Goal: Information Seeking & Learning: Learn about a topic

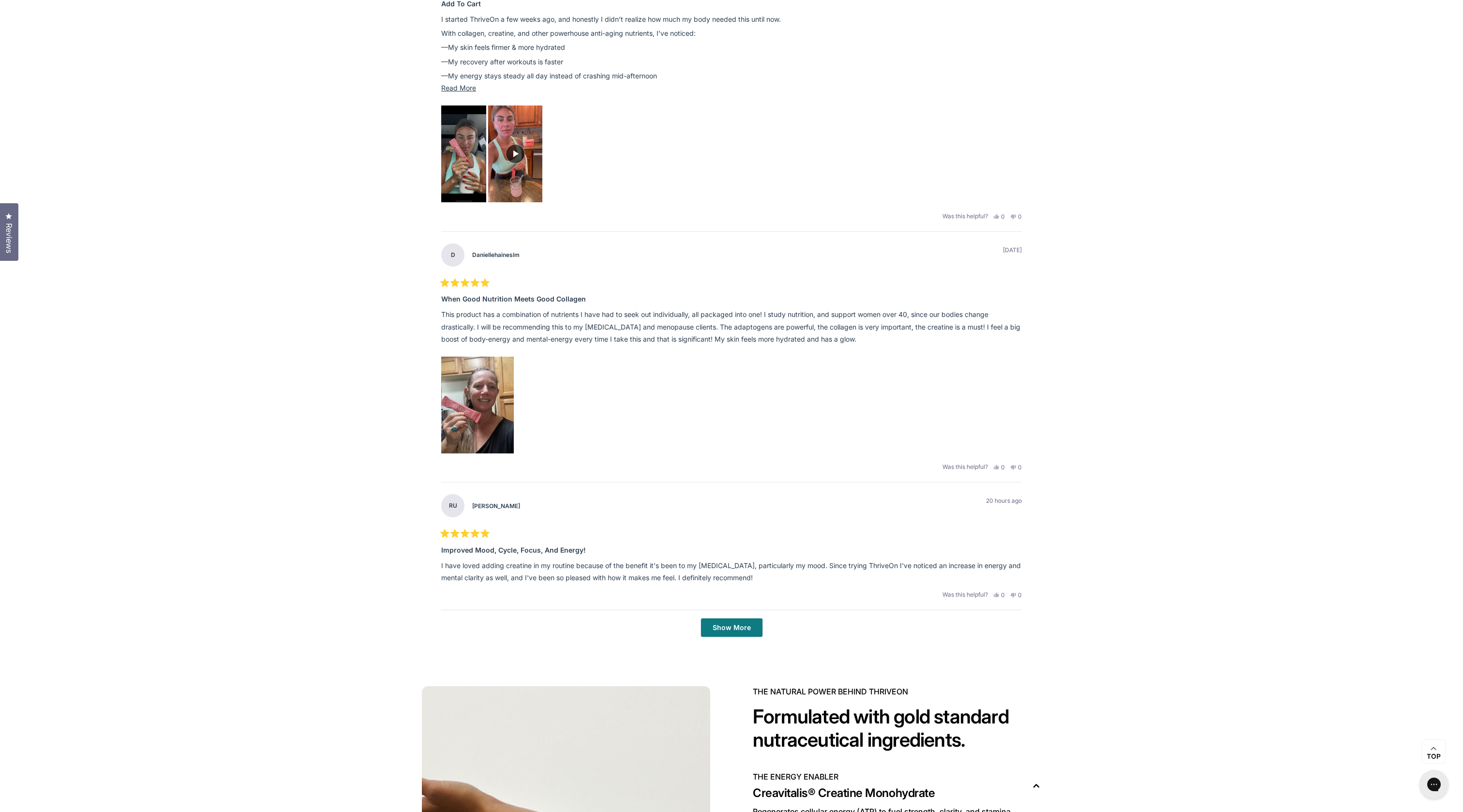
scroll to position [3293, 0]
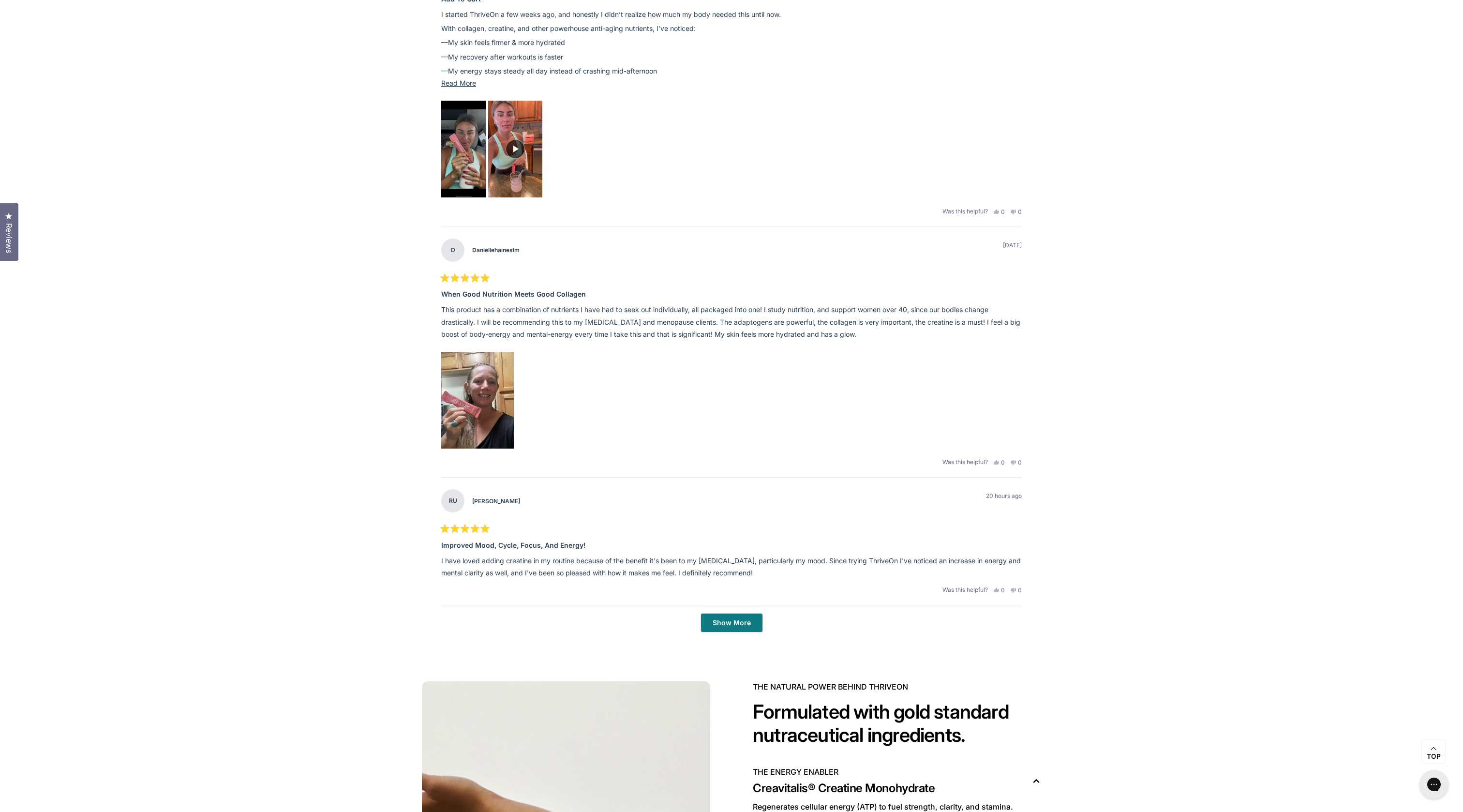
click at [1189, 208] on div "**********" at bounding box center [731, 249] width 1463 height 786
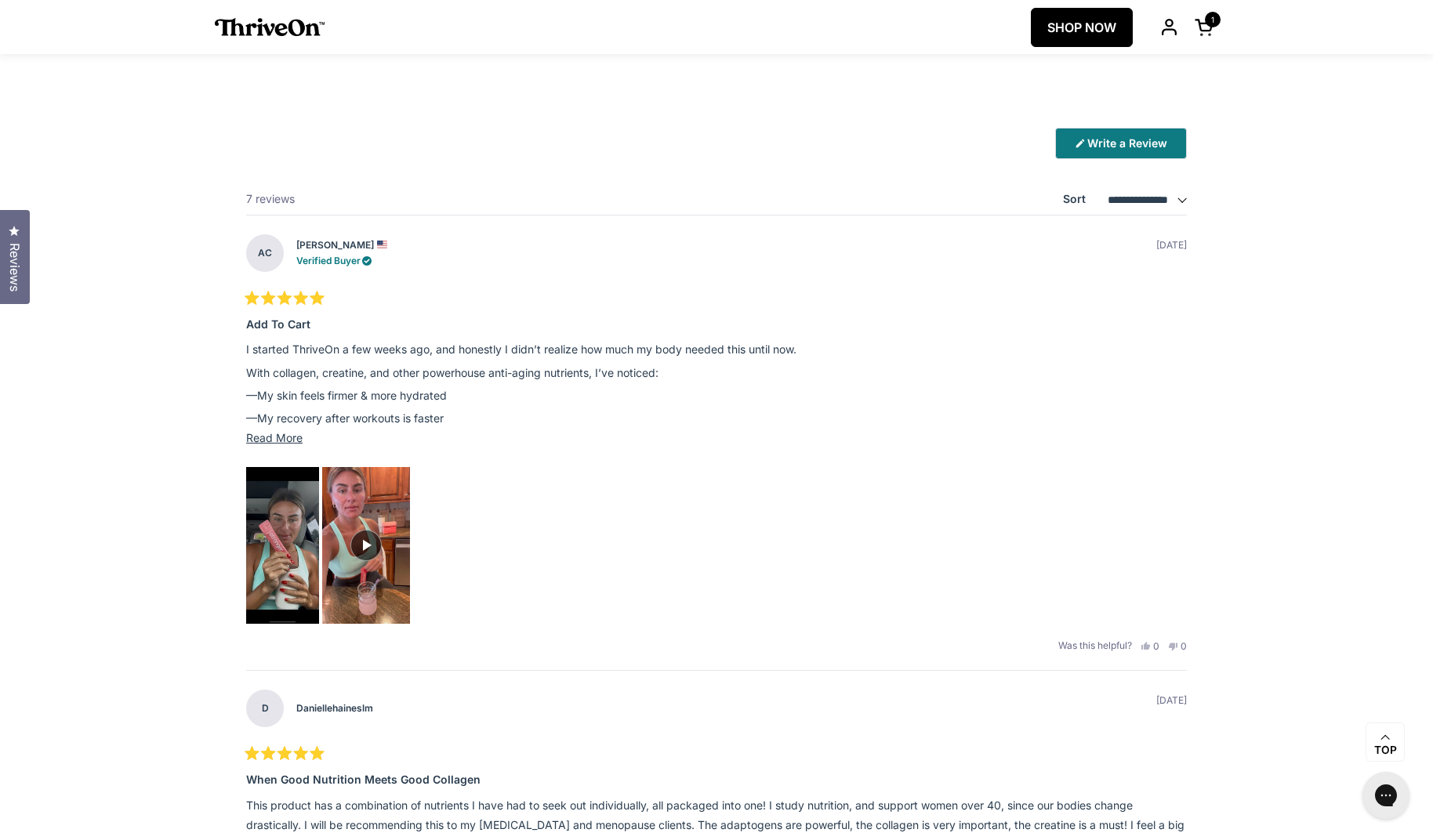
scroll to position [4231, 0]
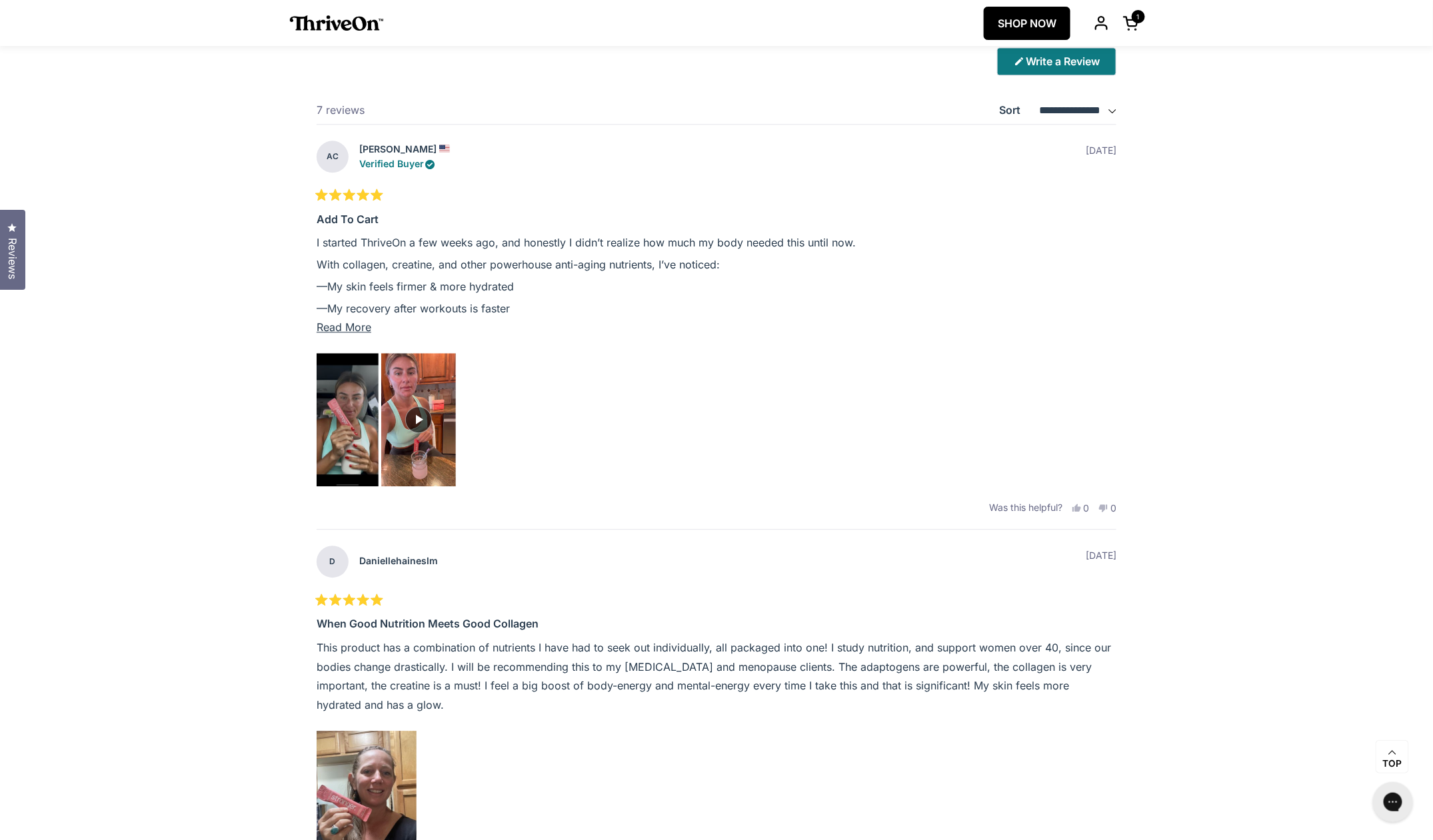
scroll to position [3849, 0]
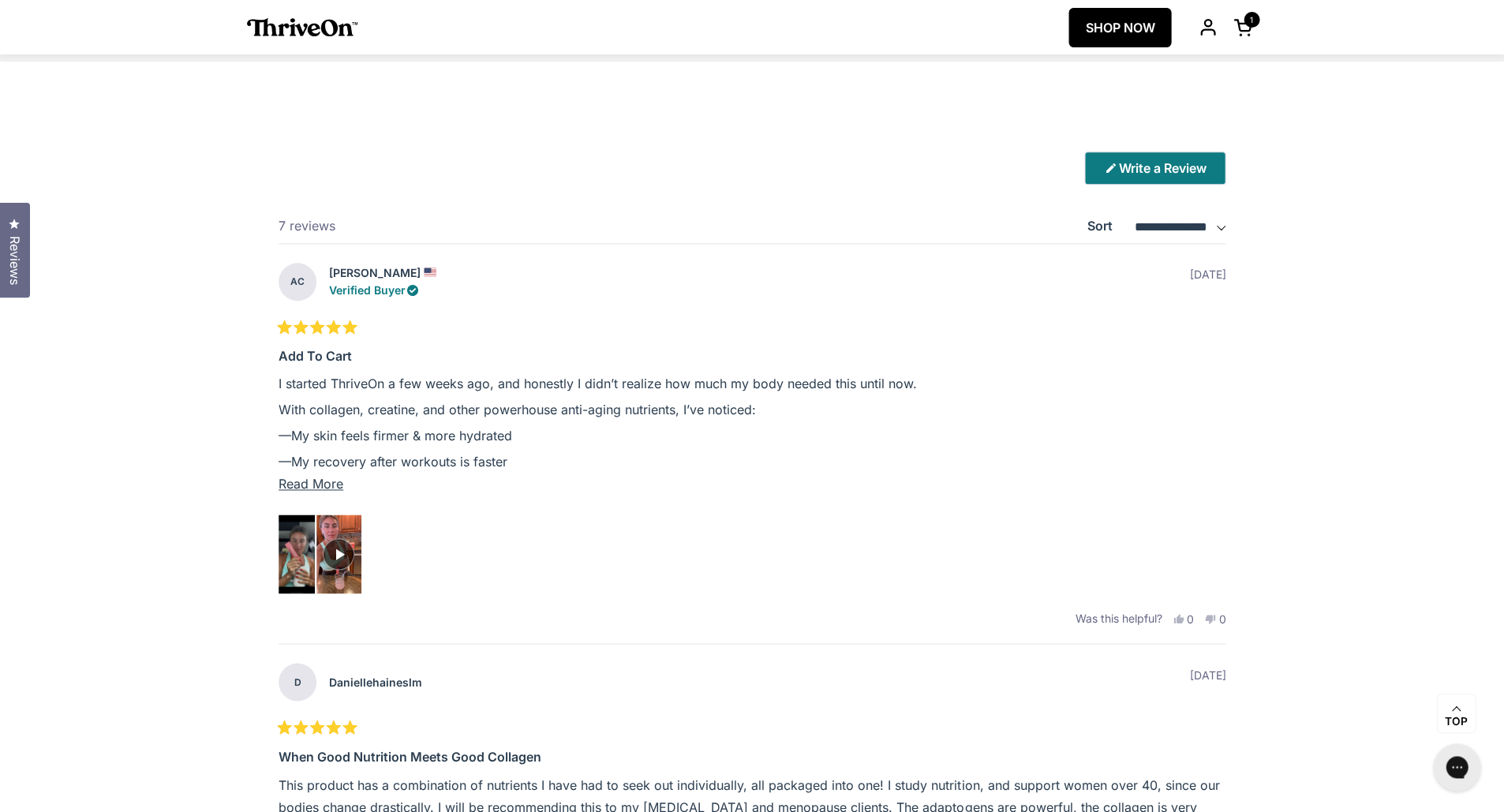
scroll to position [4260, 0]
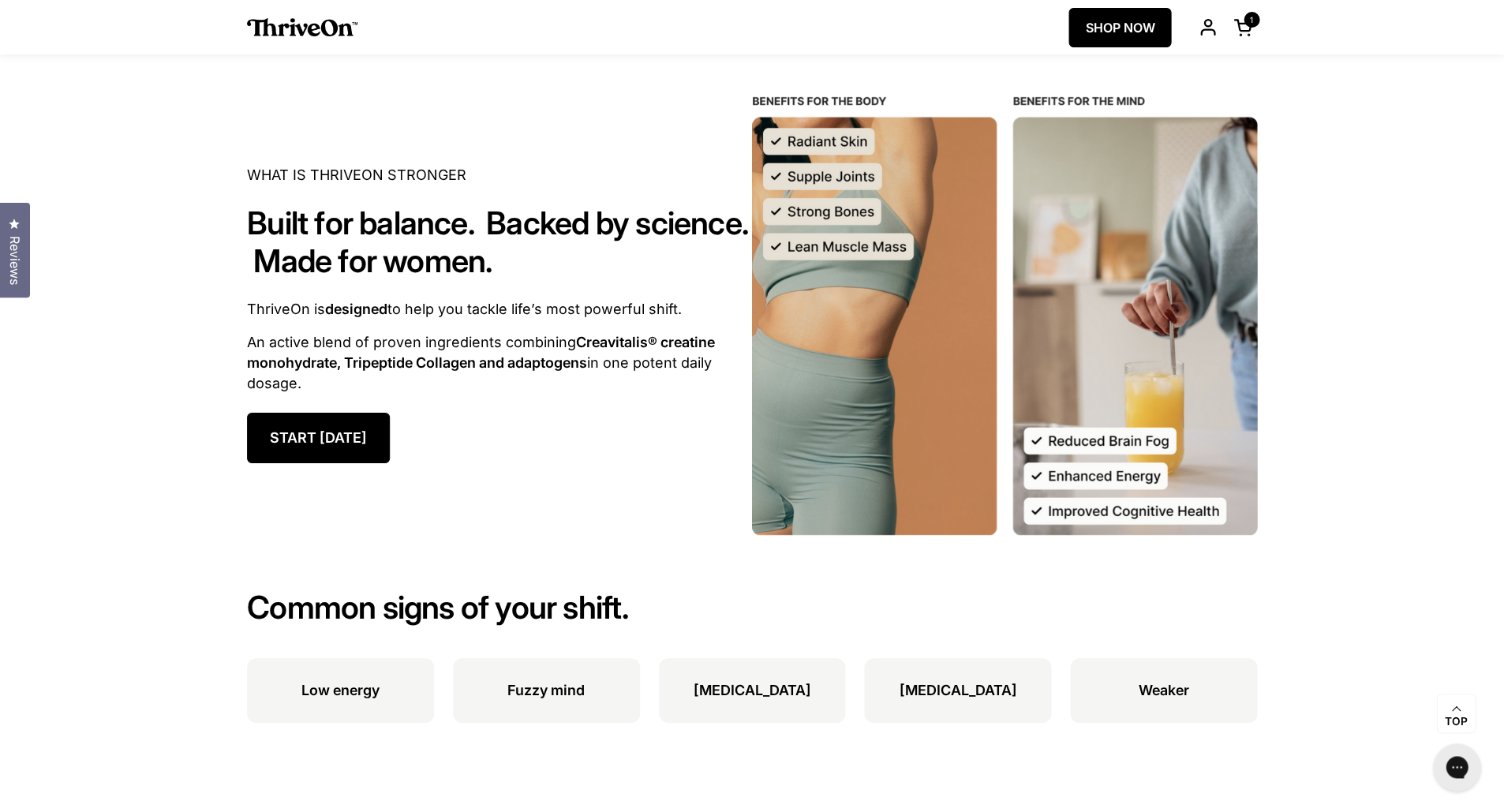
scroll to position [1605, 0]
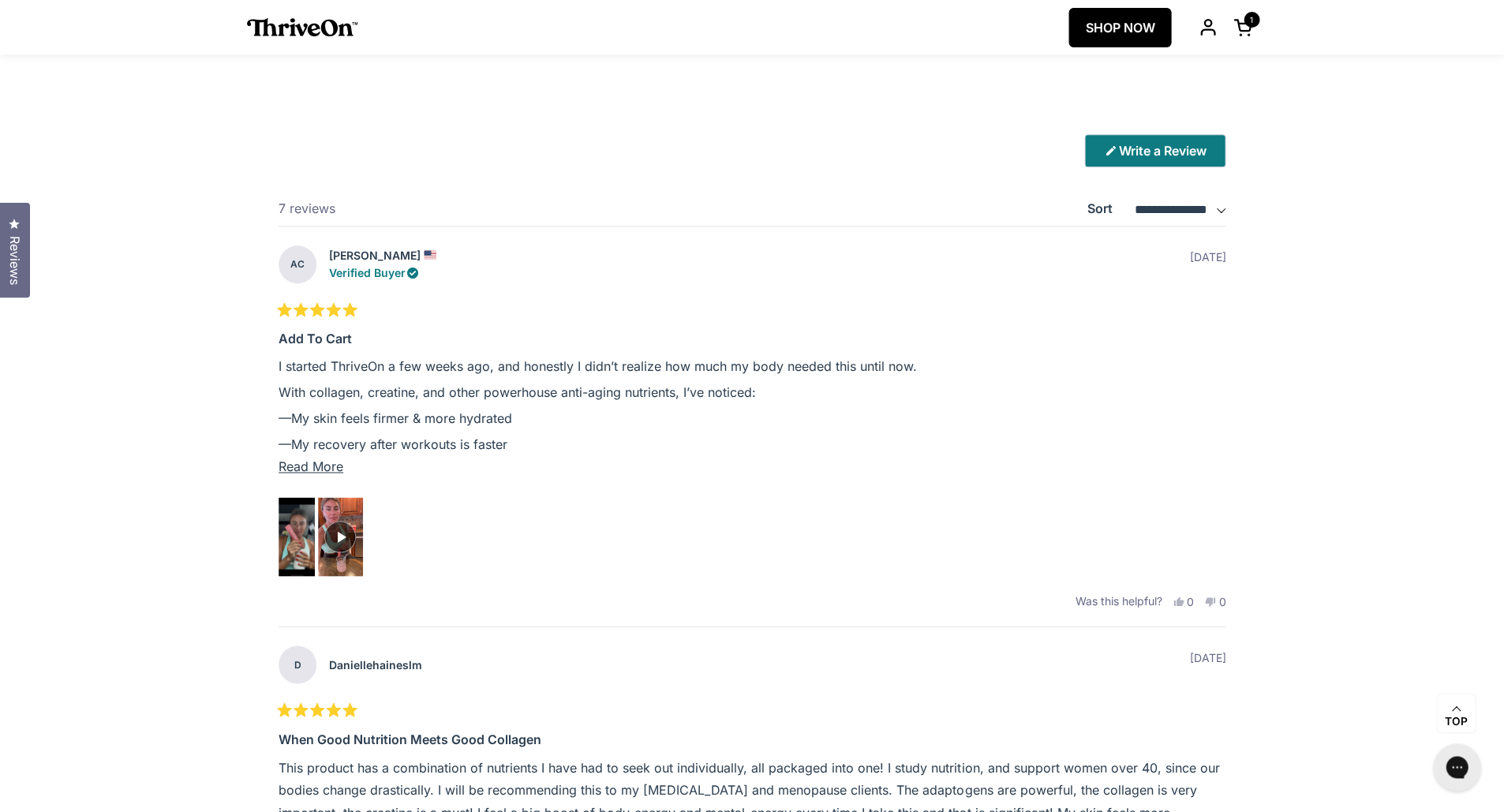
scroll to position [4276, 0]
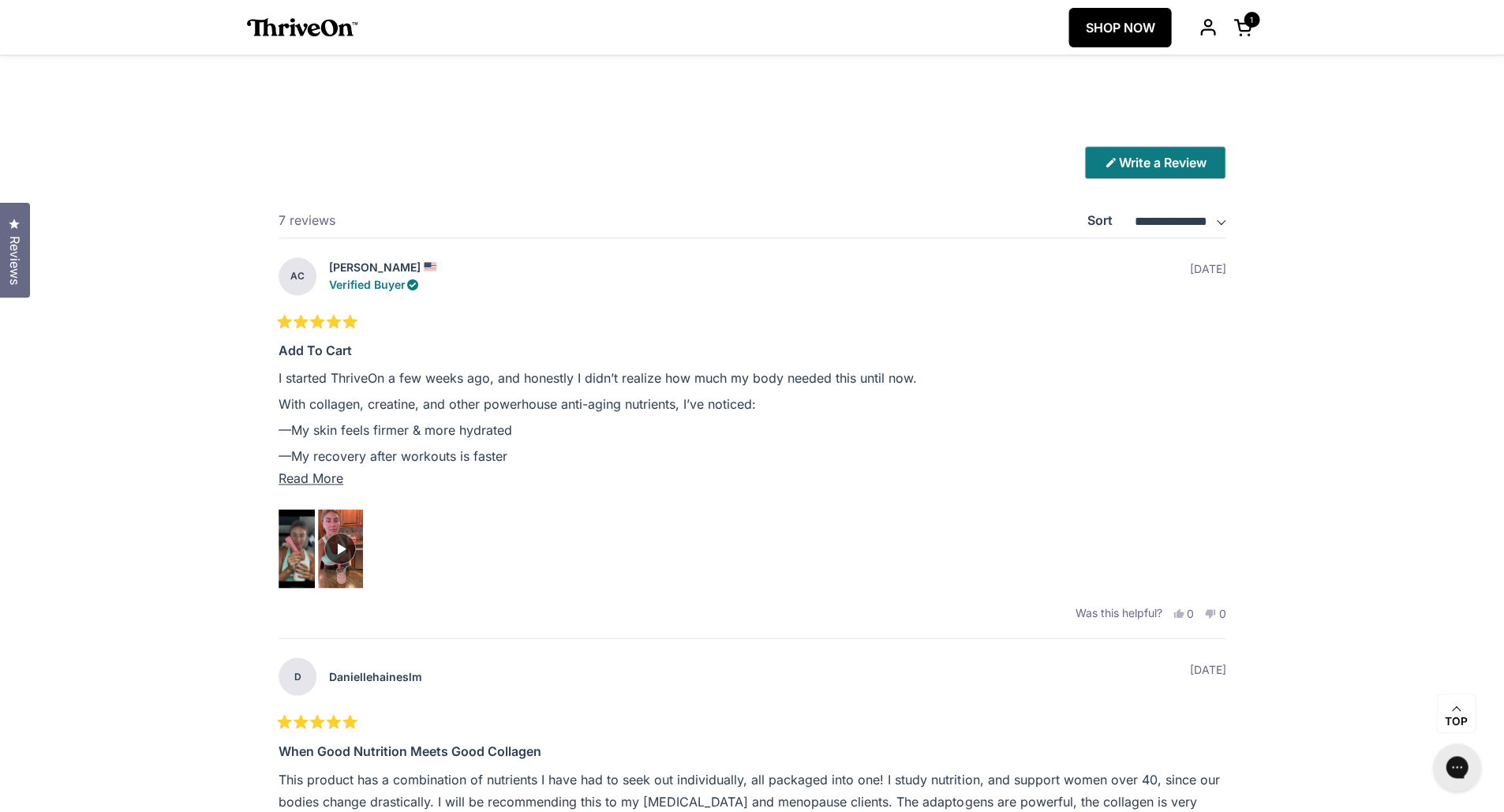
click at [324, 478] on span "Read More" at bounding box center [310, 478] width 65 height 16
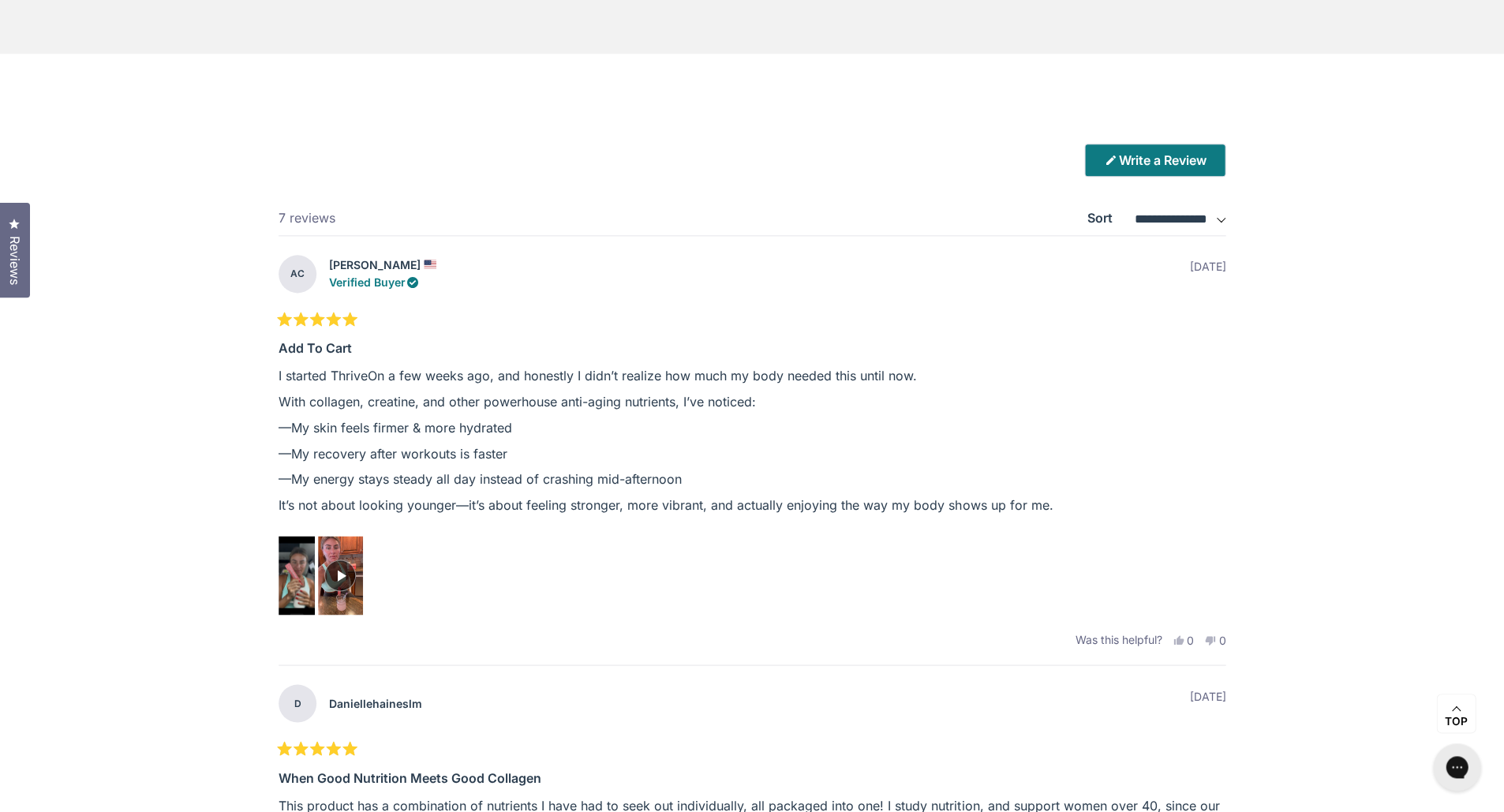
scroll to position [4289, 0]
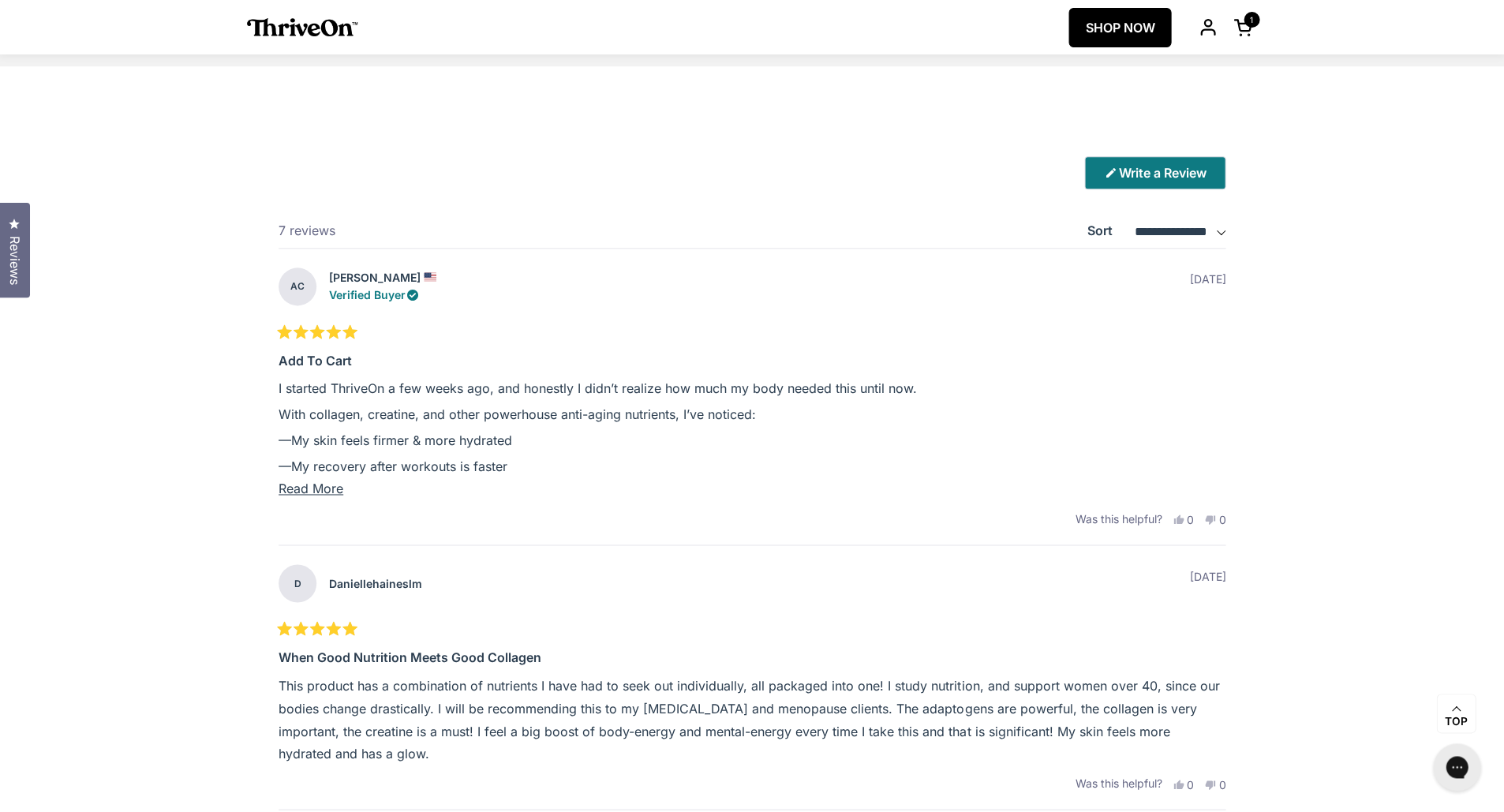
scroll to position [4256, 0]
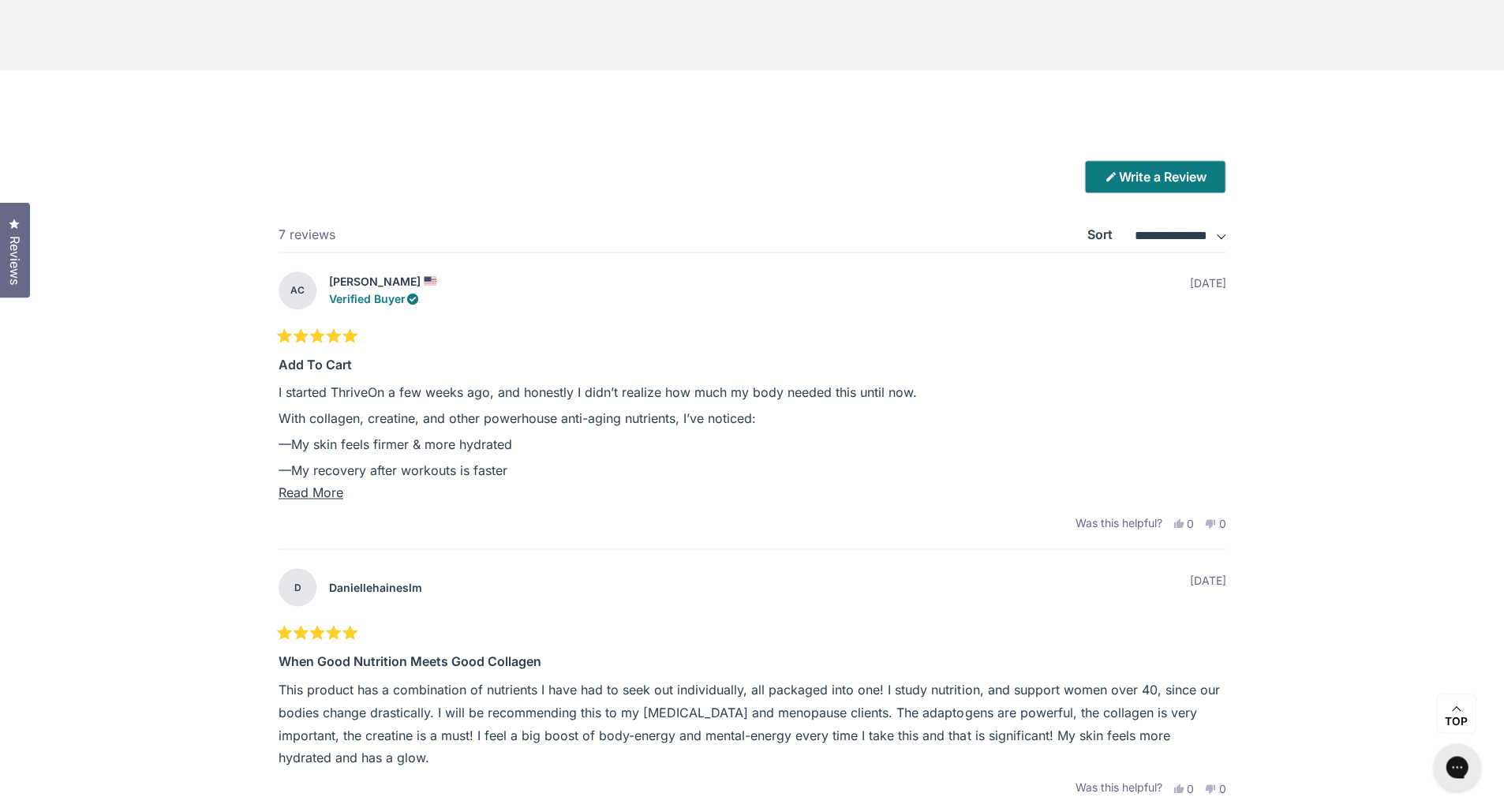
scroll to position [4262, 0]
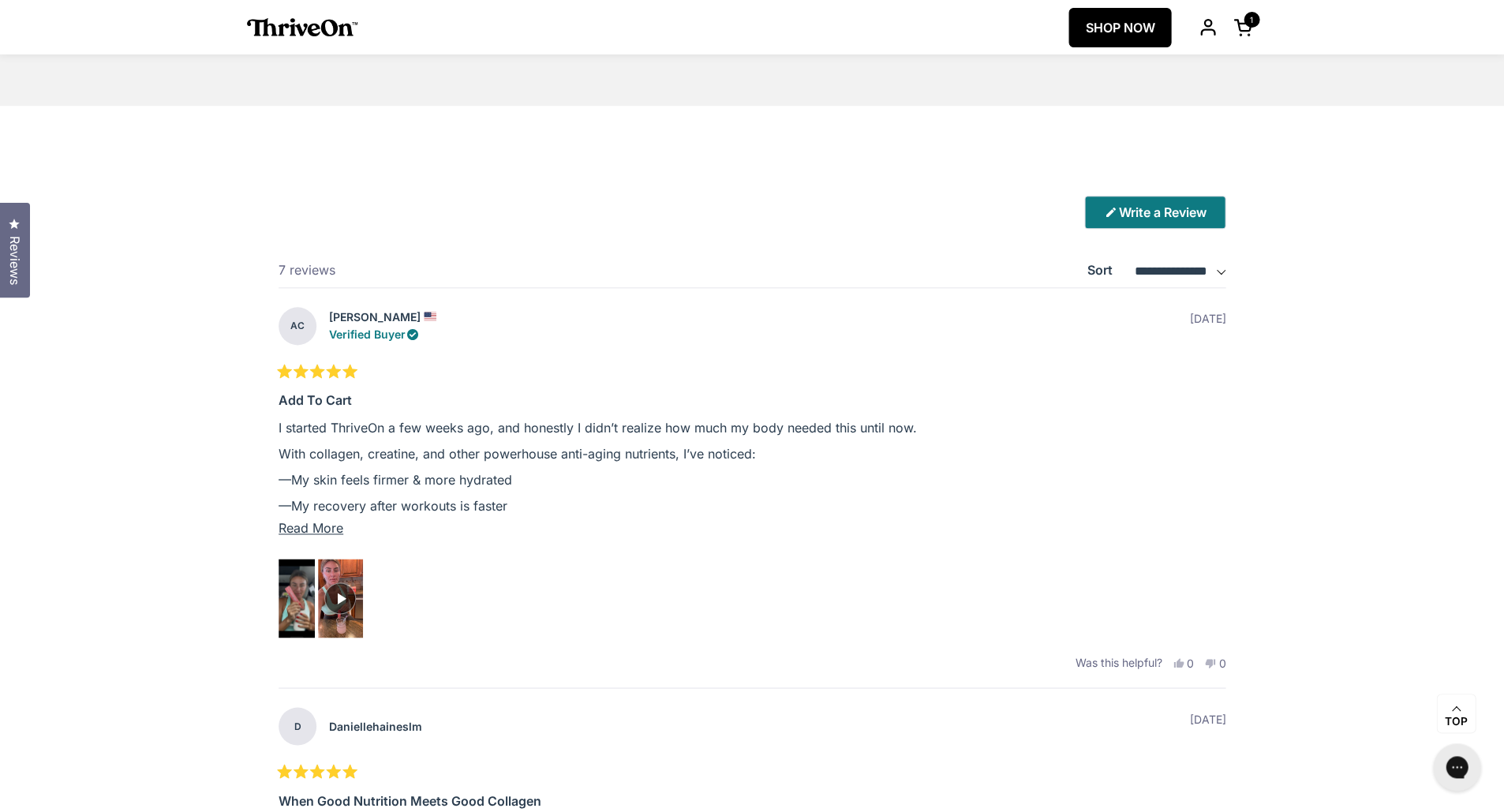
scroll to position [4225, 0]
click at [297, 602] on img "Rated 5.0 out of 5 stars Based on 7 reviews" at bounding box center [298, 600] width 39 height 83
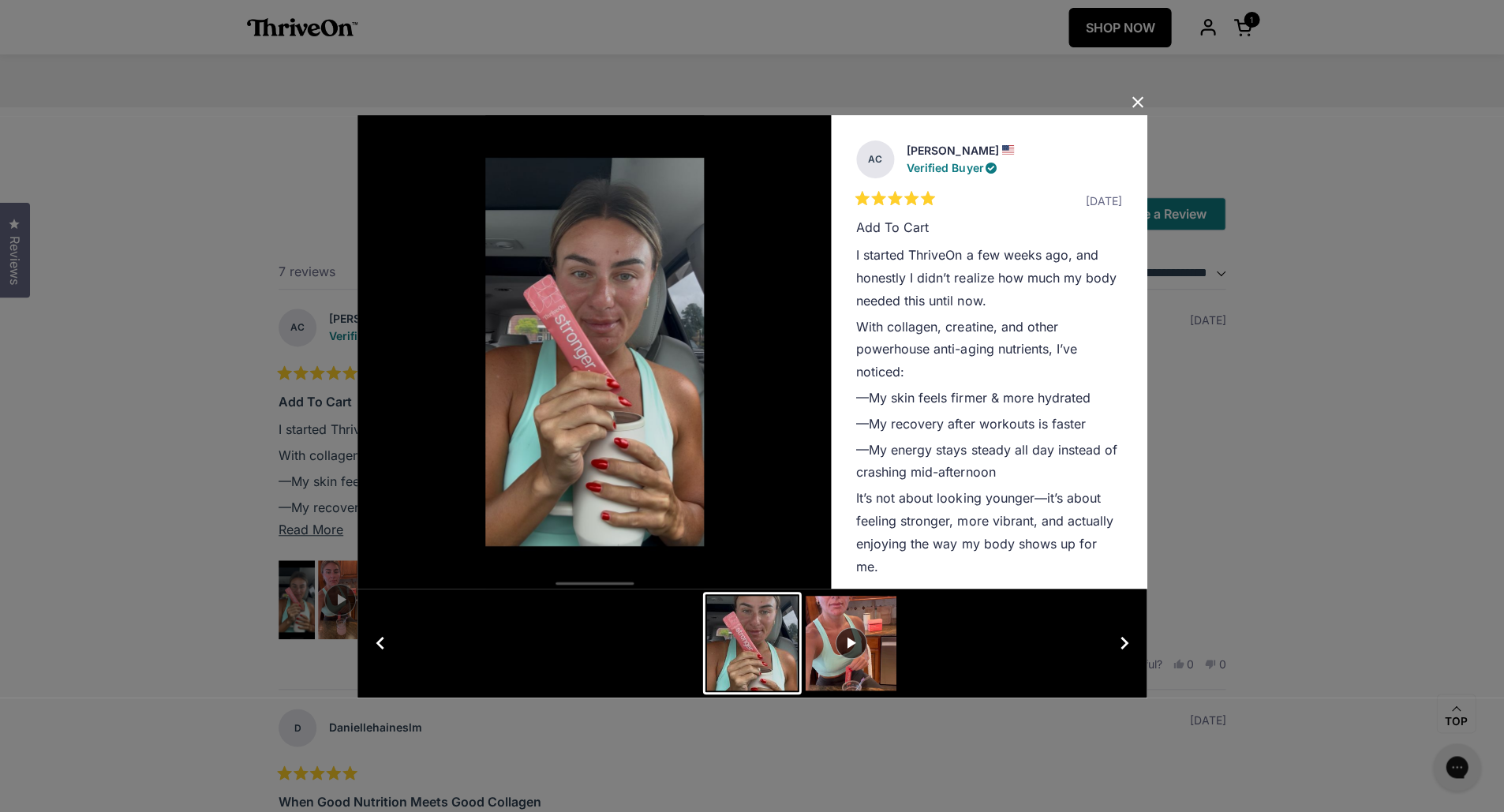
click at [210, 372] on div "User Media and Reviews Gallery [PERSON_NAME] Verified Buyer Rated 5 out of 5 st…" at bounding box center [752, 406] width 1504 height 812
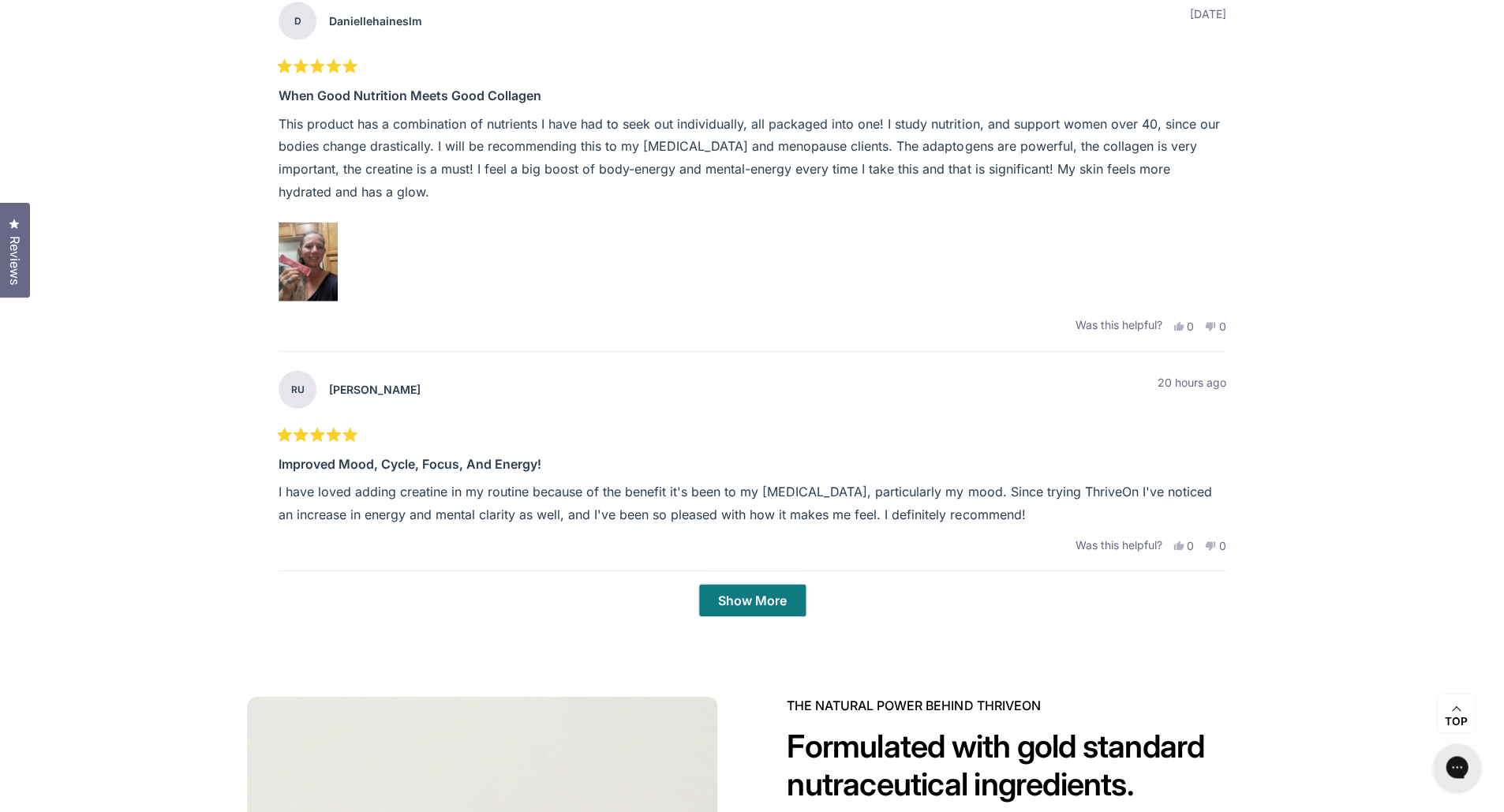
scroll to position [5024, 0]
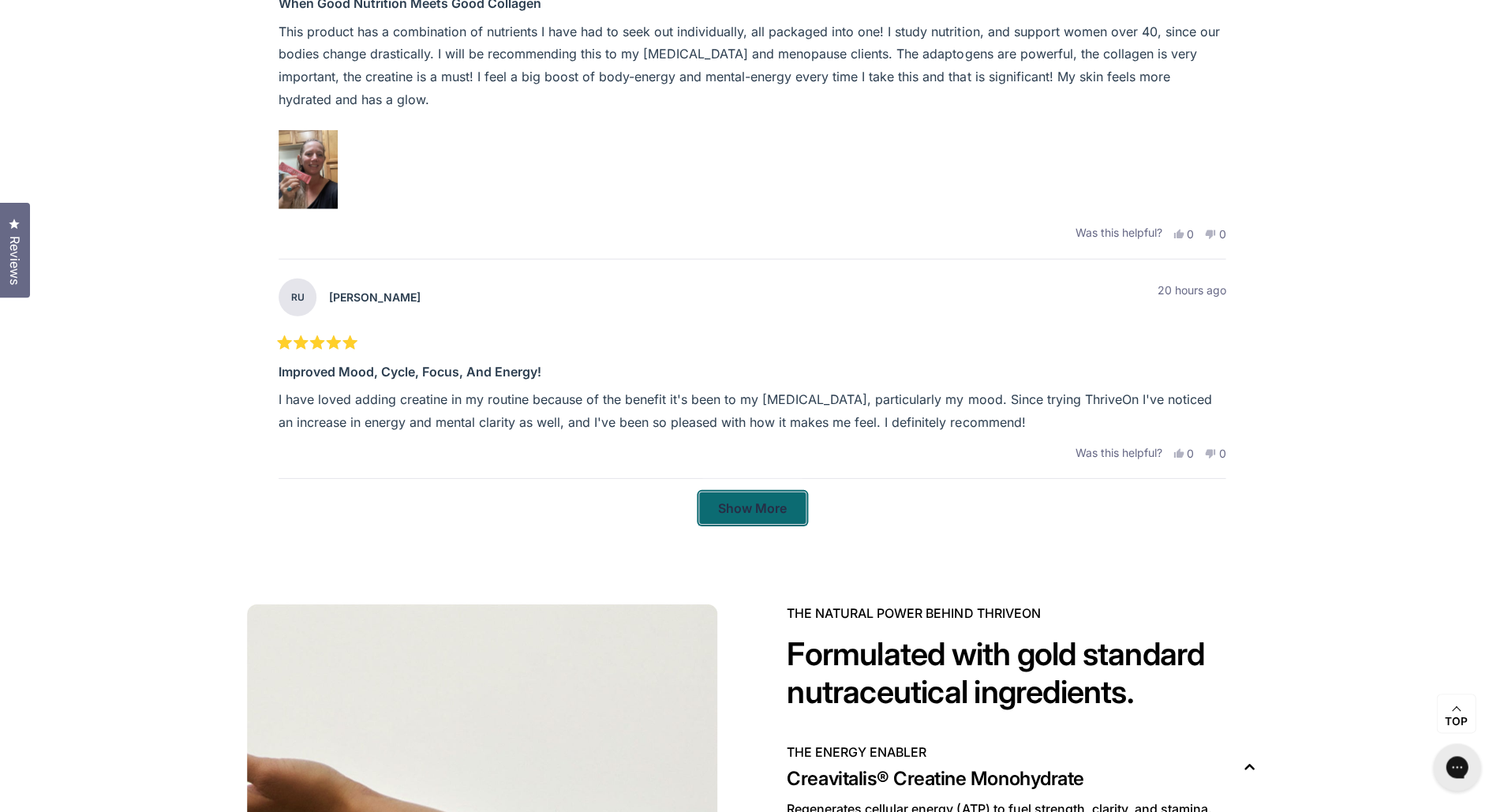
click at [787, 502] on button "Show More" at bounding box center [753, 508] width 109 height 33
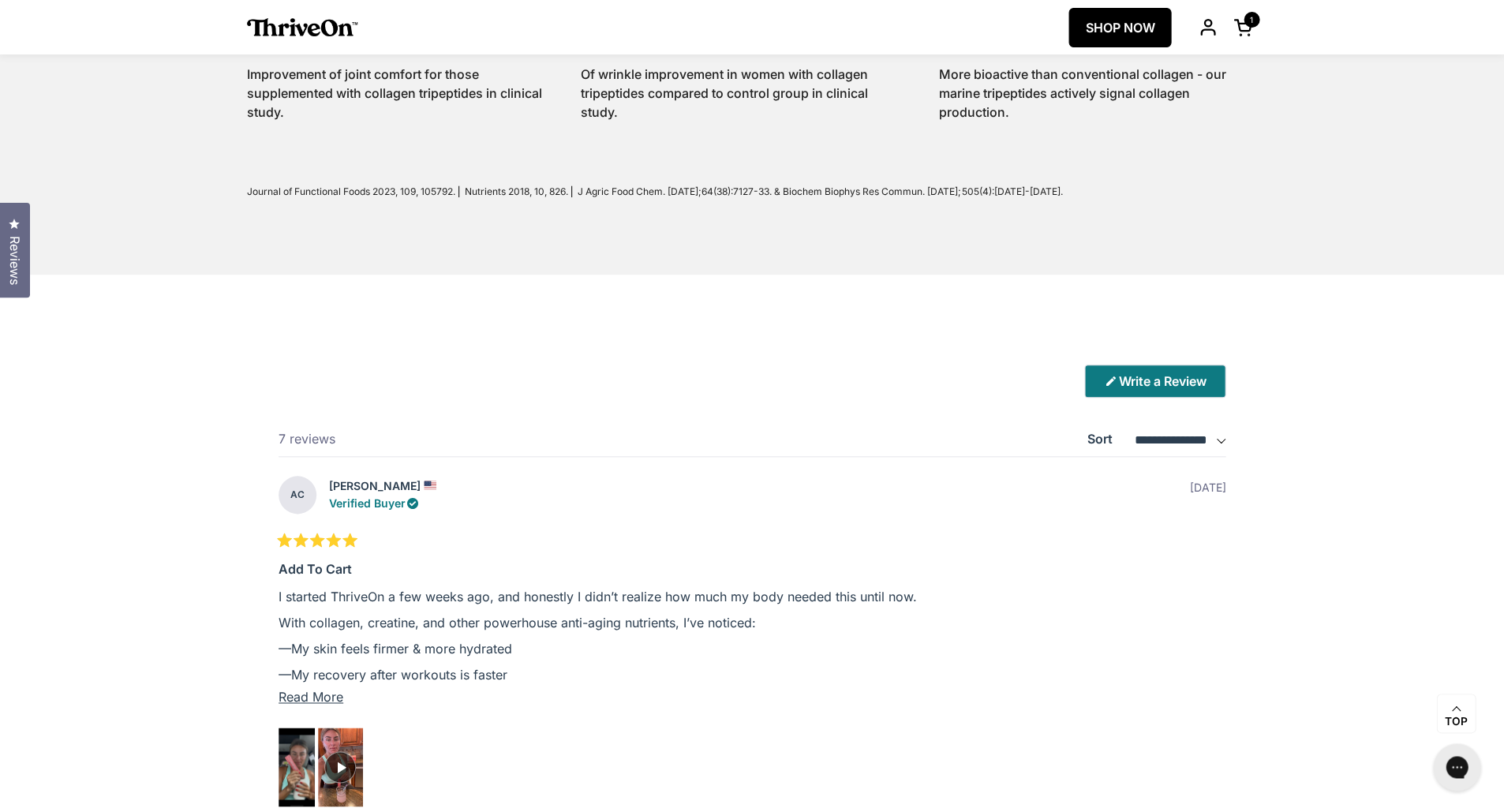
scroll to position [4052, 0]
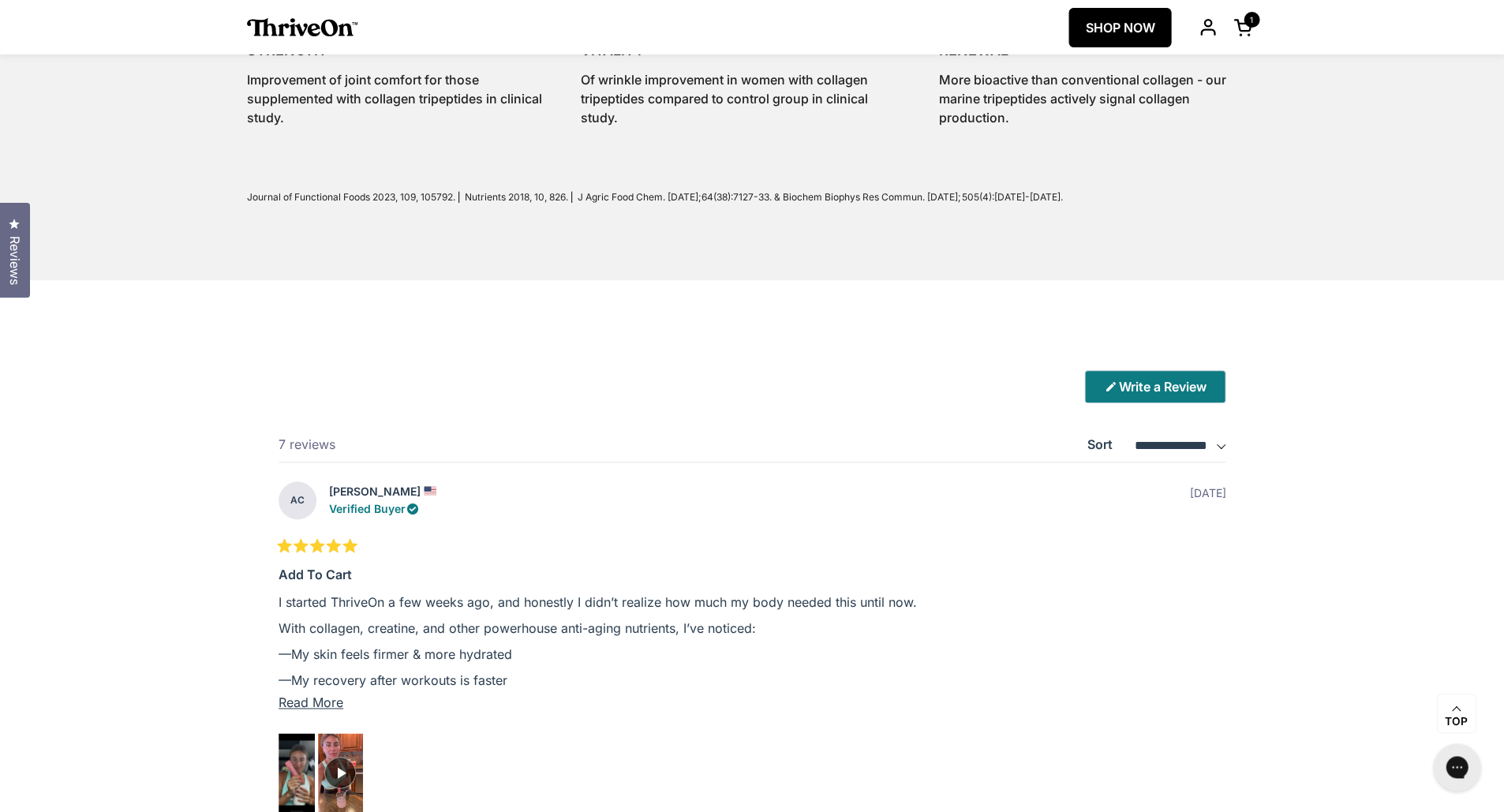
click at [342, 789] on img "Rated 5.0 out of 5 stars Based on 7 reviews" at bounding box center [340, 772] width 47 height 83
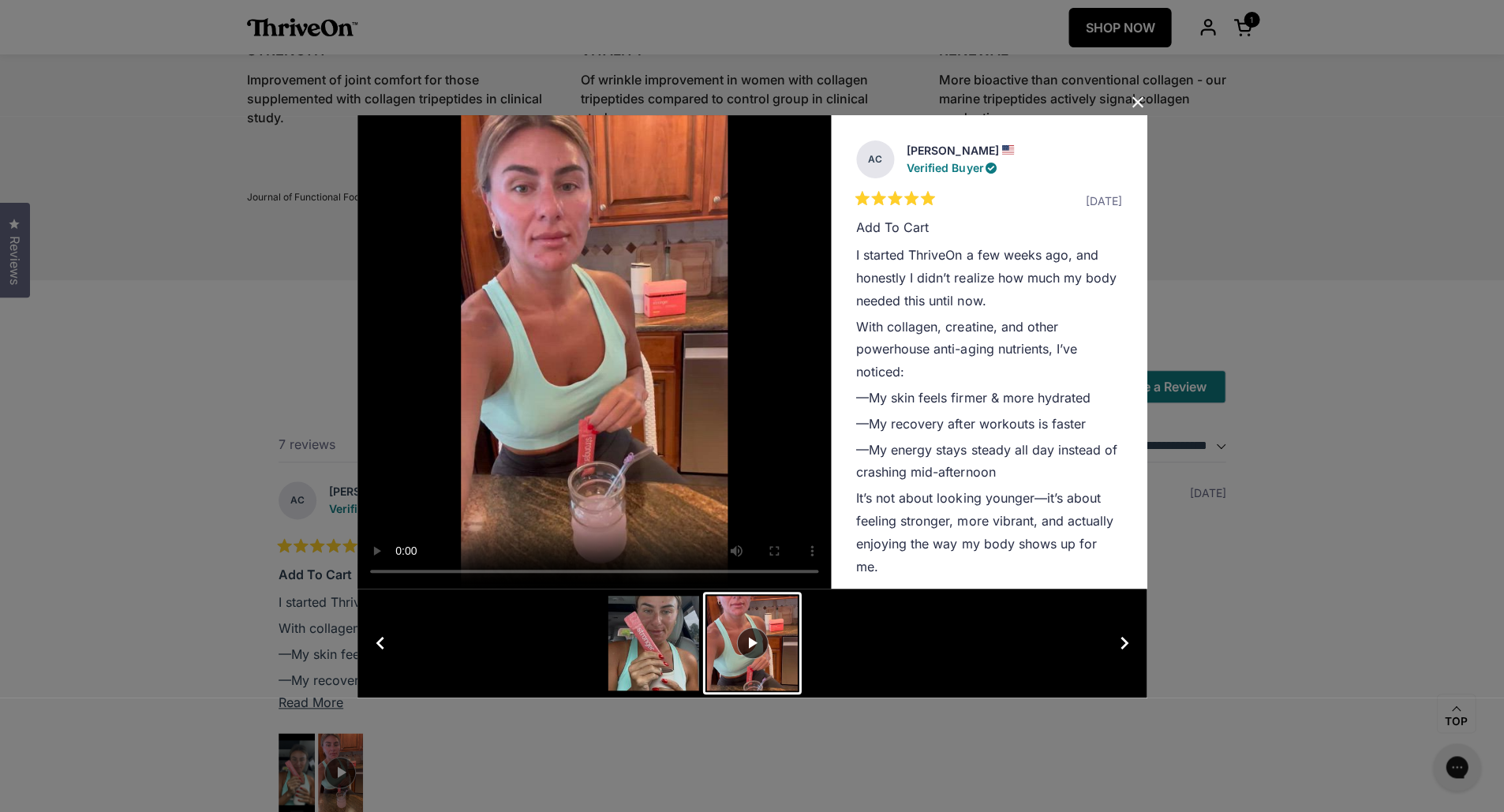
click at [605, 351] on video "Slide 2" at bounding box center [594, 352] width 474 height 474
click at [662, 572] on video "Slide 2" at bounding box center [594, 352] width 474 height 474
click at [200, 409] on div "User Media and Reviews Gallery [PERSON_NAME] Verified Buyer Rated 5 out of 5 st…" at bounding box center [752, 406] width 1504 height 812
